Goal: Task Accomplishment & Management: Manage account settings

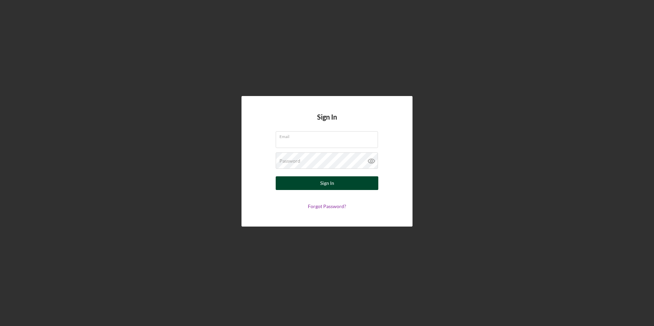
type input "[EMAIL_ADDRESS][DOMAIN_NAME]"
click at [324, 183] on div "Sign In" at bounding box center [327, 184] width 14 height 14
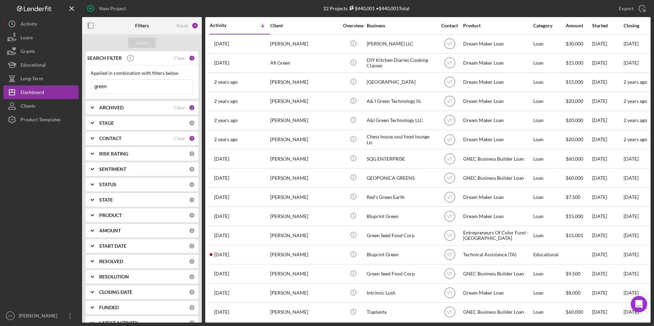
drag, startPoint x: 124, startPoint y: 87, endPoint x: 90, endPoint y: 88, distance: 34.2
click at [90, 88] on div "Applied in combination with filters below green Icon/Menu Close" at bounding box center [142, 82] width 113 height 34
click at [142, 42] on div "Apply" at bounding box center [142, 43] width 13 height 10
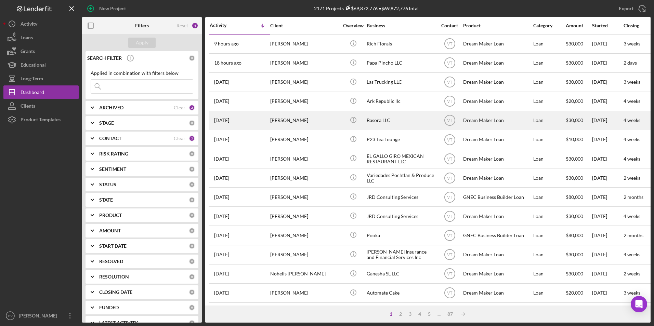
click at [298, 121] on div "[PERSON_NAME]" at bounding box center [304, 121] width 68 height 18
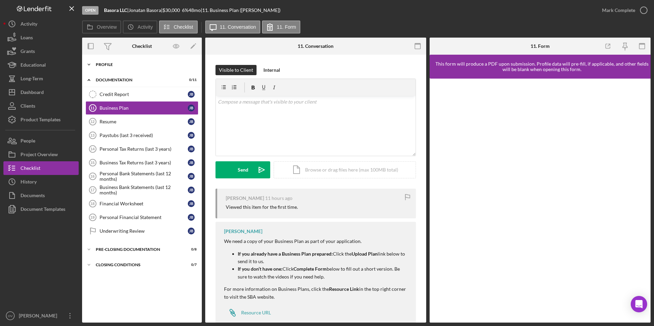
click at [89, 65] on polyline at bounding box center [89, 64] width 2 height 1
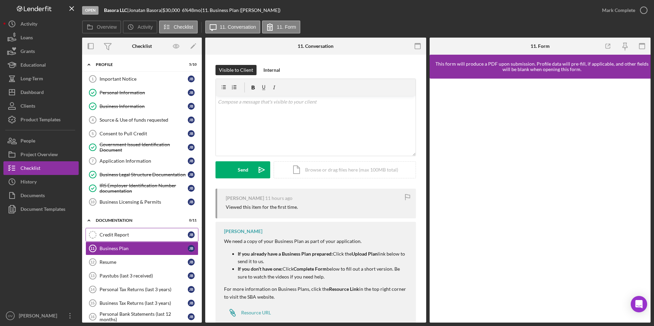
click at [123, 238] on div "Credit Report" at bounding box center [144, 234] width 88 height 5
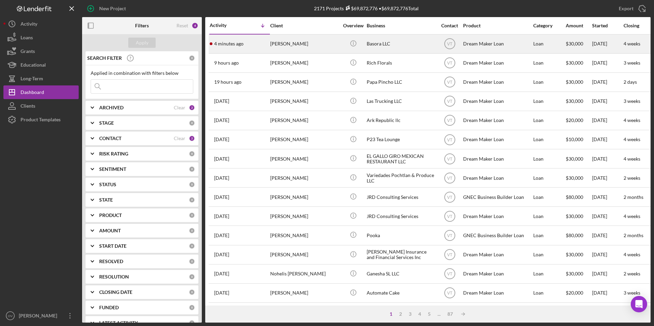
click at [383, 44] on div "Basora LLC" at bounding box center [401, 44] width 68 height 18
